Goal: Task Accomplishment & Management: Manage account settings

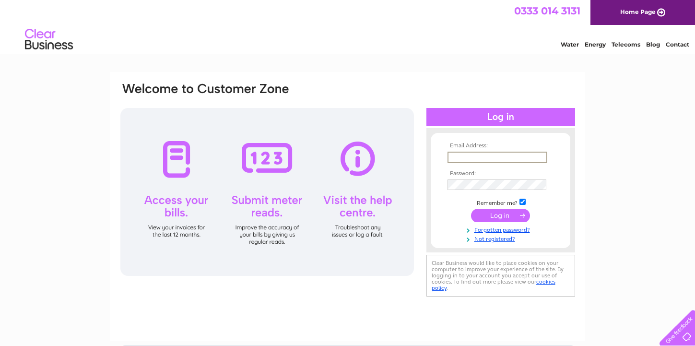
click at [473, 157] on input "text" at bounding box center [498, 158] width 100 height 12
type input "jackie@affordablegolf.co.uk"
click at [471, 178] on td at bounding box center [500, 184] width 111 height 15
click at [570, 47] on link "Water" at bounding box center [570, 44] width 18 height 7
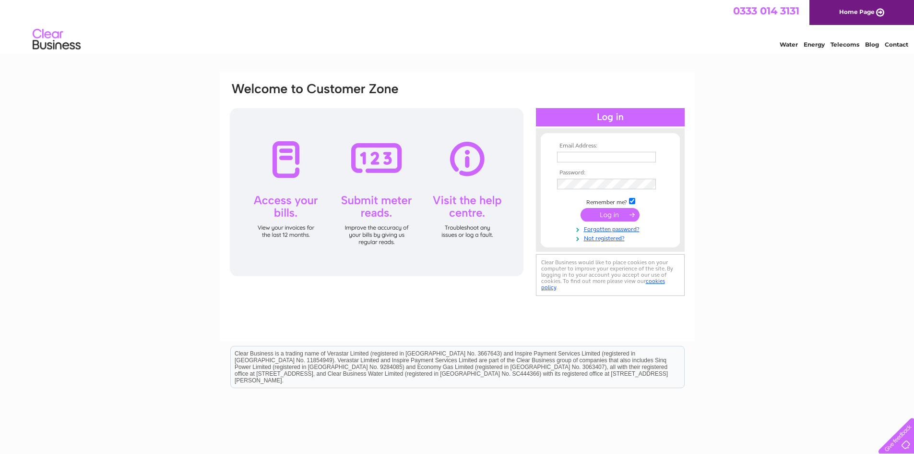
click at [564, 158] on input "text" at bounding box center [606, 157] width 99 height 11
type input "[PERSON_NAME][EMAIL_ADDRESS][DOMAIN_NAME]"
click at [599, 211] on input "submit" at bounding box center [610, 214] width 59 height 13
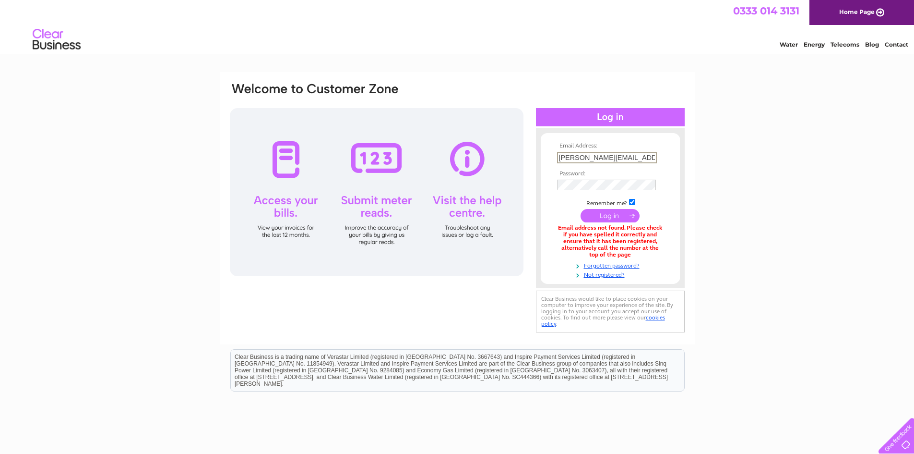
drag, startPoint x: 644, startPoint y: 155, endPoint x: 538, endPoint y: 146, distance: 106.5
click at [538, 146] on div "Email Address: jackie@affordablegolf.co.uk Password:" at bounding box center [610, 208] width 149 height 141
click at [564, 159] on input "Accounts@affordablegolf.co.uk" at bounding box center [607, 158] width 100 height 12
type input "accounts@affordablegolf.co.uk"
click at [608, 217] on input "submit" at bounding box center [610, 214] width 59 height 13
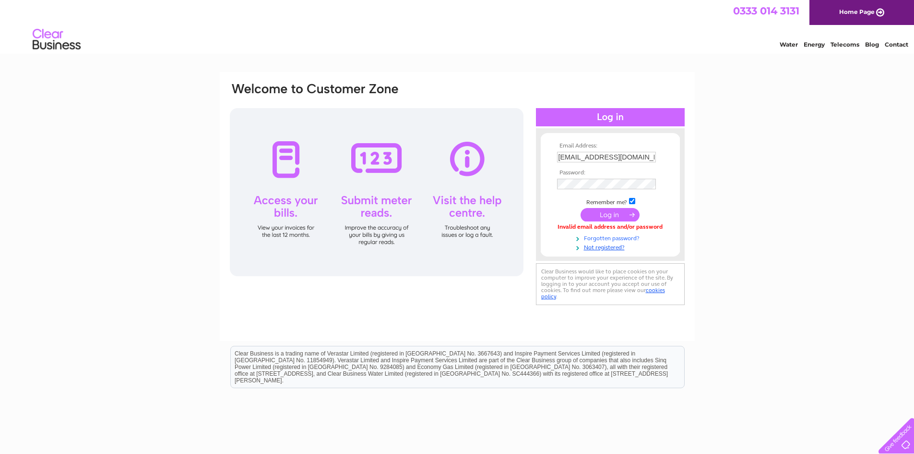
click at [593, 239] on link "Forgotten password?" at bounding box center [611, 237] width 109 height 9
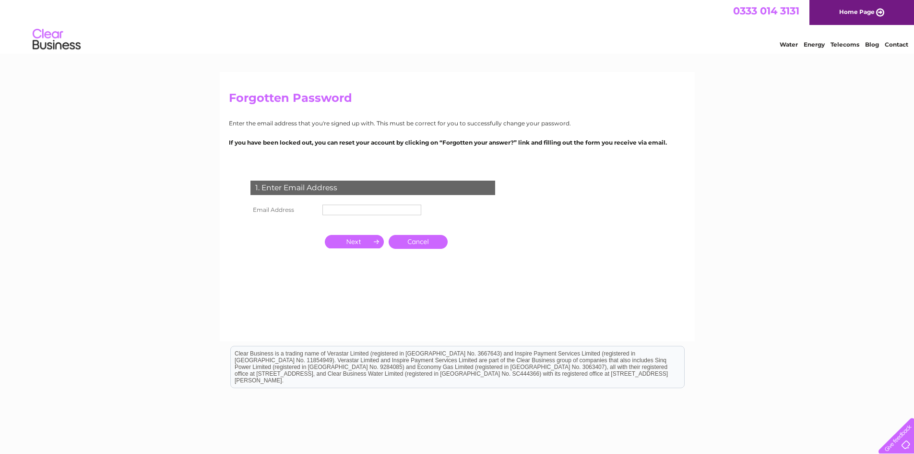
click at [334, 211] on input "text" at bounding box center [372, 209] width 99 height 11
type input "accounts@affordablegolf.co.uk"
click at [356, 241] on input "button" at bounding box center [354, 242] width 59 height 13
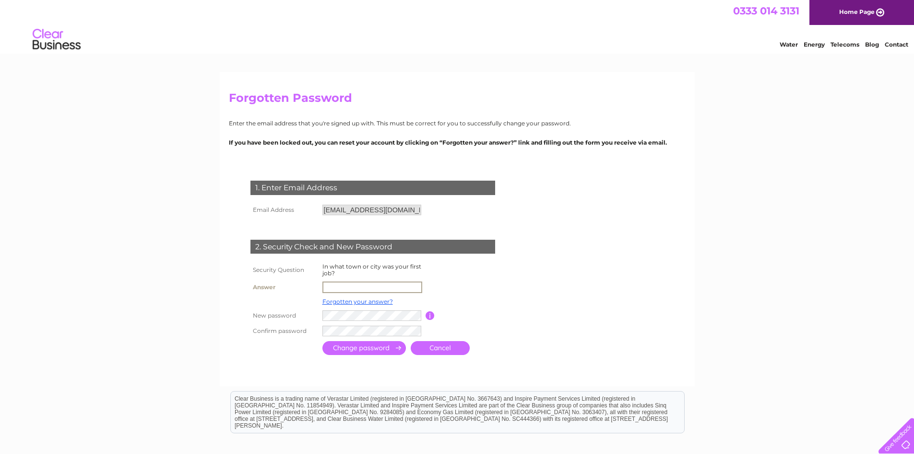
click at [331, 286] on input "text" at bounding box center [373, 287] width 100 height 12
type input "Paisley"
click at [302, 317] on tr "New password Password must be at least 6 characters long" at bounding box center [384, 315] width 273 height 16
click at [337, 347] on input "submit" at bounding box center [365, 347] width 84 height 14
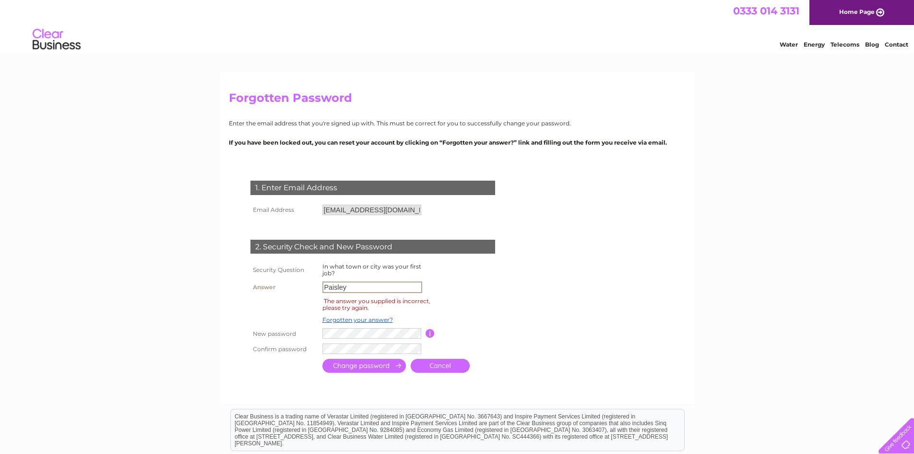
drag, startPoint x: 348, startPoint y: 287, endPoint x: 289, endPoint y: 282, distance: 59.2
click at [289, 282] on tr "Answer [GEOGRAPHIC_DATA]" at bounding box center [384, 287] width 273 height 16
type input "[GEOGRAPHIC_DATA]"
click at [385, 366] on input "submit" at bounding box center [365, 366] width 84 height 14
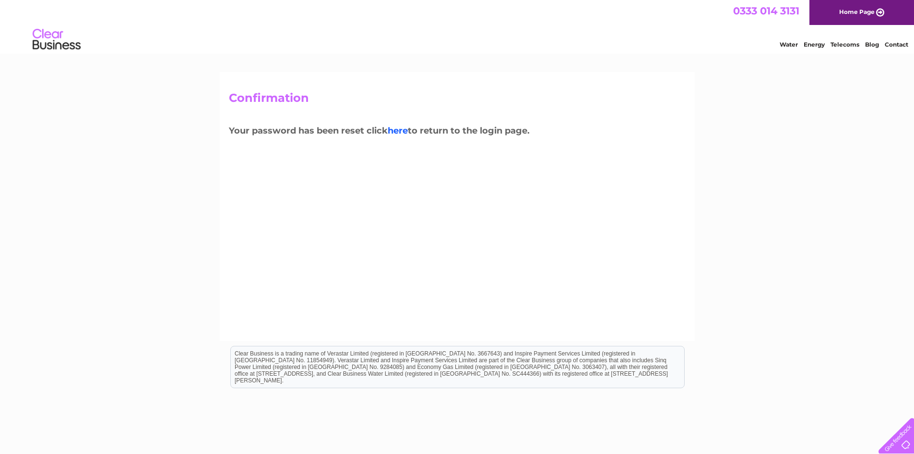
click at [400, 131] on link "here" at bounding box center [398, 130] width 20 height 11
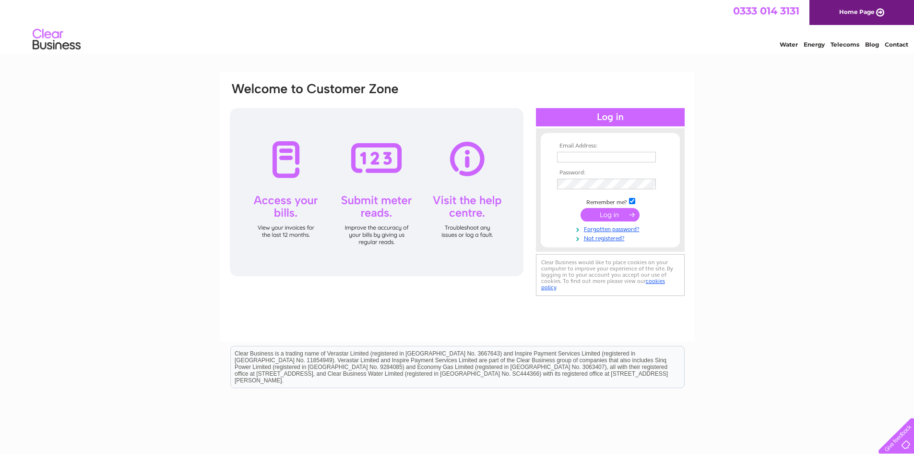
type input "accounts@affordablegolf.co.uk"
click at [538, 181] on div "Email Address: accounts@affordablegolf.co.uk Password:" at bounding box center [610, 190] width 149 height 105
click at [611, 215] on input "submit" at bounding box center [610, 215] width 59 height 13
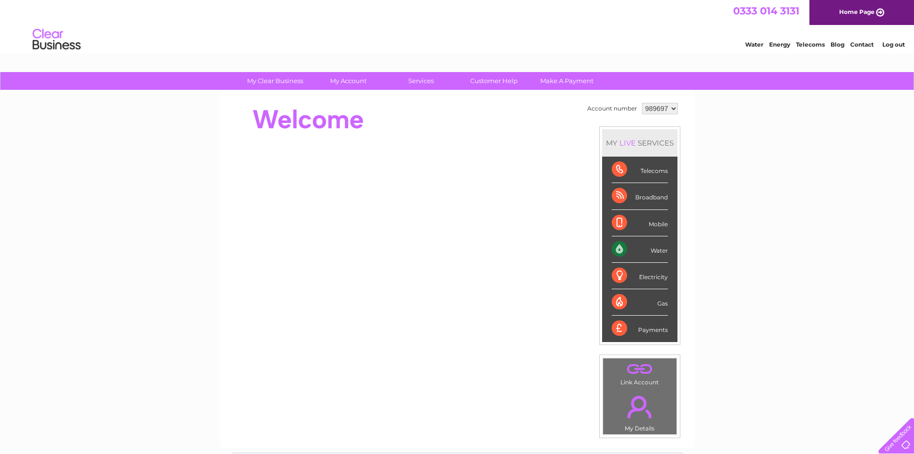
click at [649, 250] on div "Water" at bounding box center [640, 249] width 56 height 26
click at [617, 251] on div "Water" at bounding box center [640, 249] width 56 height 26
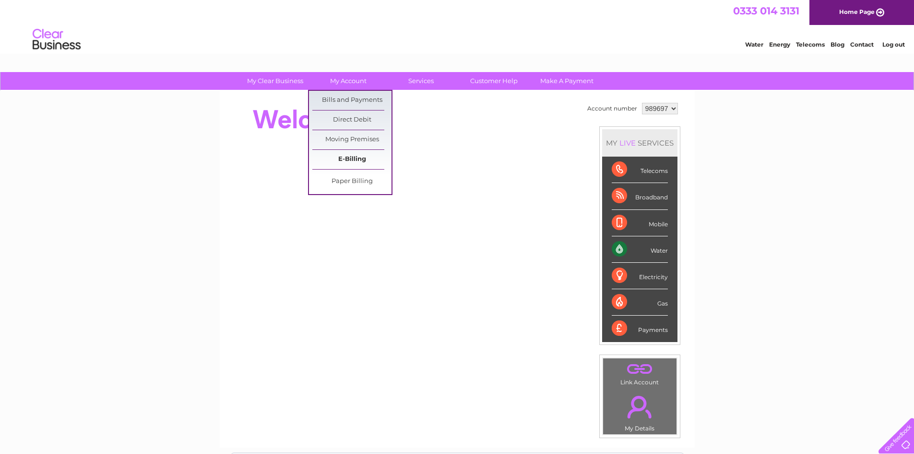
click at [351, 156] on link "E-Billing" at bounding box center [351, 159] width 79 height 19
click at [347, 100] on link "Bills and Payments" at bounding box center [351, 100] width 79 height 19
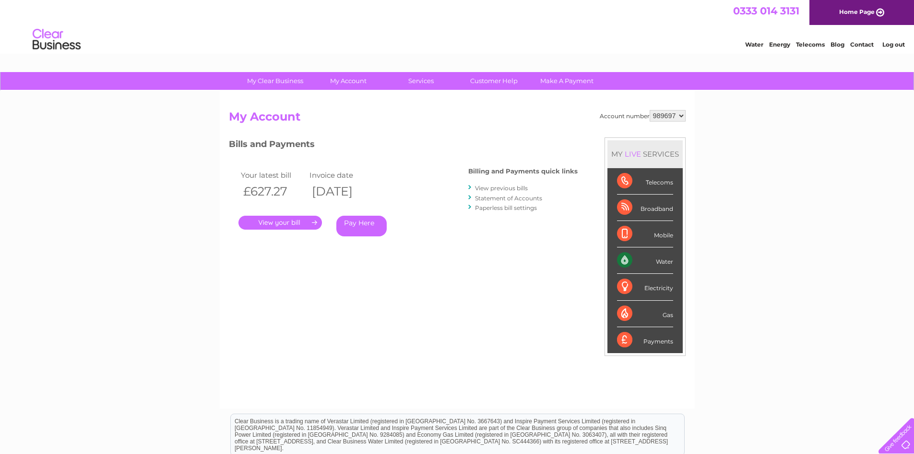
click at [279, 222] on link "." at bounding box center [281, 222] width 84 height 14
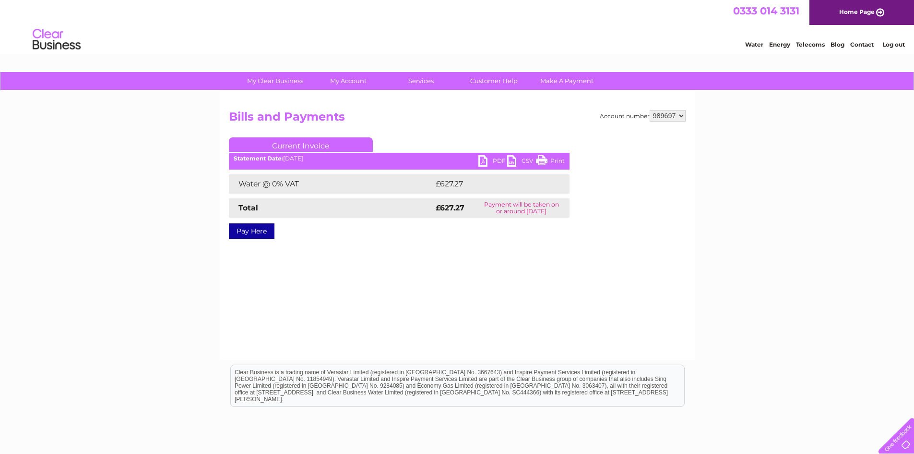
click at [484, 161] on link "PDF" at bounding box center [492, 162] width 29 height 14
click at [495, 161] on link "PDF" at bounding box center [492, 162] width 29 height 14
